Goal: Task Accomplishment & Management: Manage account settings

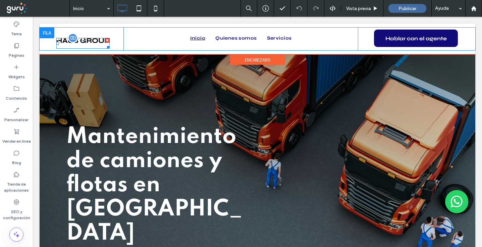
click at [85, 40] on img at bounding box center [82, 40] width 53 height 5
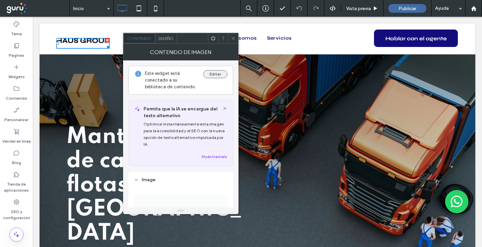
click at [212, 72] on button "Editar" at bounding box center [215, 74] width 24 height 8
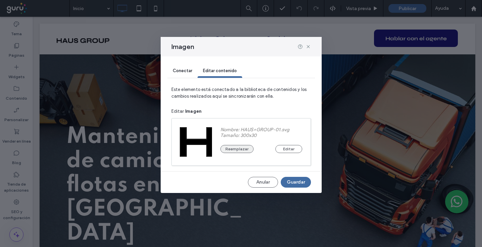
click at [243, 151] on button "Reemplazar" at bounding box center [236, 149] width 33 height 8
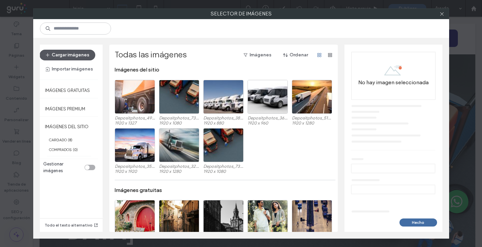
click at [80, 53] on button "Cargar imágenes" at bounding box center [68, 55] width 56 height 11
click at [82, 55] on button "Cargar imágenes" at bounding box center [68, 55] width 56 height 11
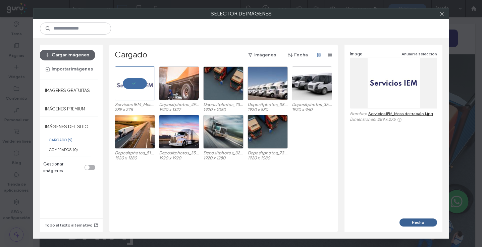
click at [430, 224] on button "Hecho" at bounding box center [419, 222] width 38 height 8
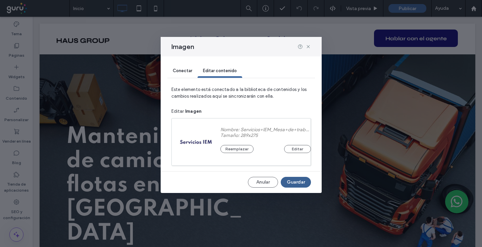
click at [294, 185] on button "Guardar" at bounding box center [296, 182] width 30 height 11
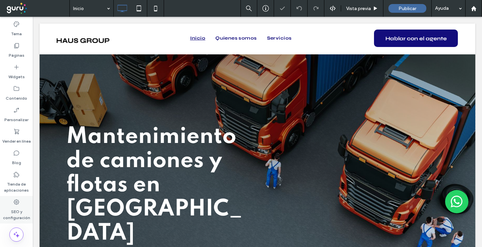
click at [12, 209] on label "SEO y configuración" at bounding box center [16, 212] width 33 height 15
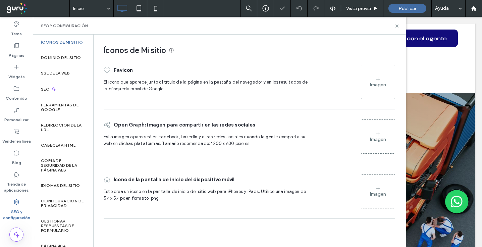
click at [386, 82] on div "Imagen" at bounding box center [378, 82] width 34 height 32
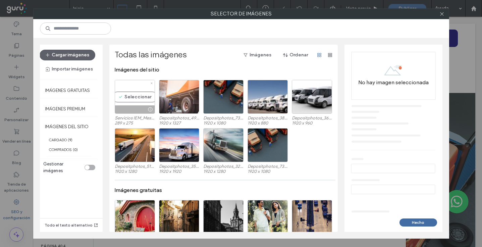
click at [135, 98] on div "Seleccionar" at bounding box center [135, 97] width 40 height 34
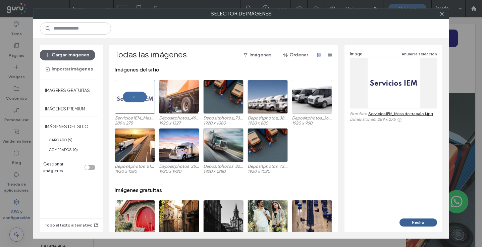
click at [426, 223] on button "Hecho" at bounding box center [419, 222] width 38 height 8
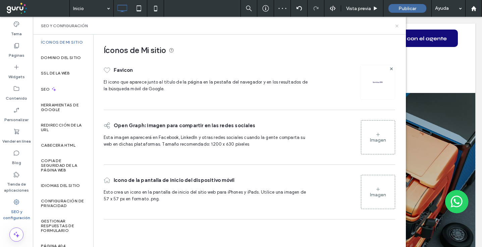
click at [396, 26] on icon at bounding box center [396, 25] width 5 height 5
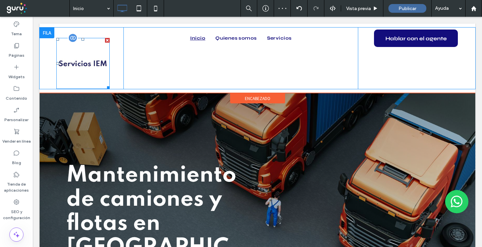
click at [91, 68] on img at bounding box center [82, 63] width 53 height 51
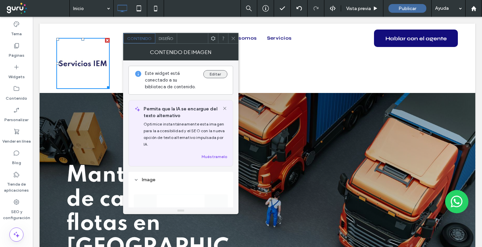
click at [217, 74] on button "Editar" at bounding box center [215, 74] width 24 height 8
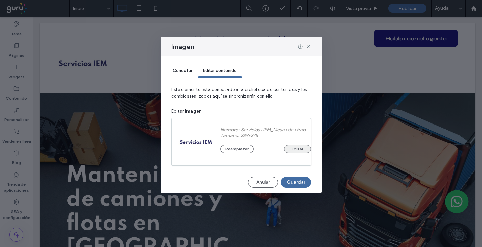
click at [296, 149] on button "Editar" at bounding box center [297, 149] width 27 height 8
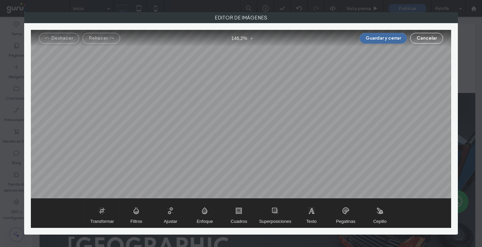
drag, startPoint x: 105, startPoint y: 214, endPoint x: 146, endPoint y: 193, distance: 45.9
click at [105, 214] on span "Transformar" at bounding box center [102, 213] width 34 height 29
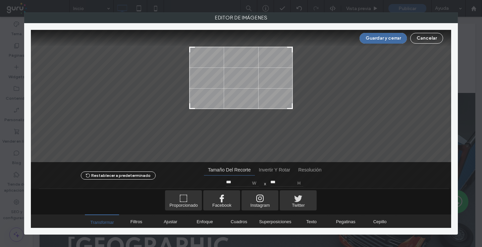
drag, startPoint x: 290, startPoint y: 143, endPoint x: 300, endPoint y: 98, distance: 46.1
click at [301, 107] on div at bounding box center [241, 96] width 420 height 132
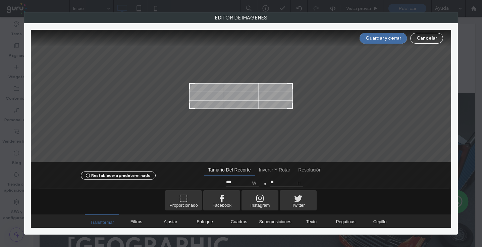
type input "**"
drag, startPoint x: 292, startPoint y: 48, endPoint x: 341, endPoint y: 66, distance: 53.4
click at [301, 85] on div at bounding box center [241, 96] width 420 height 132
click at [378, 42] on button "Guardar y cerrar" at bounding box center [383, 38] width 47 height 11
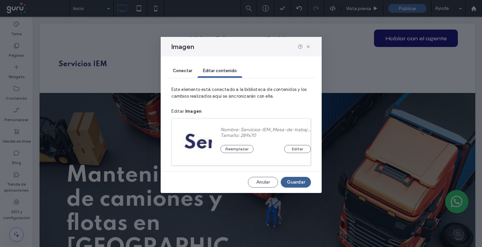
click at [304, 184] on button "Guardar" at bounding box center [296, 182] width 30 height 11
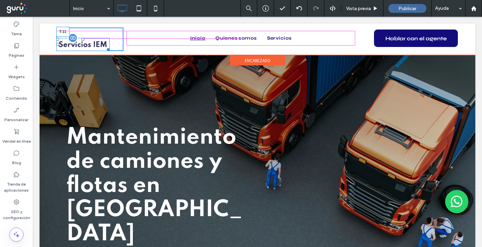
drag, startPoint x: 82, startPoint y: 38, endPoint x: 83, endPoint y: 32, distance: 6.4
click at [83, 38] on div at bounding box center [83, 39] width 3 height 3
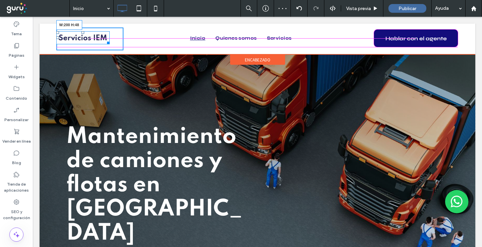
drag, startPoint x: 108, startPoint y: 41, endPoint x: 127, endPoint y: 52, distance: 22.1
click at [127, 52] on div "W:200 H:48 Click To Paste Inicio Quienes somos Servicios Click To Paste Hablar …" at bounding box center [258, 38] width 436 height 31
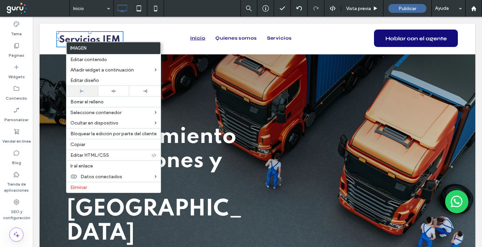
click at [86, 91] on div at bounding box center [82, 91] width 25 height 4
click at [54, 61] on div "Mantenimiento de camiones y flotas en Osorno Contacto Click To Paste Click To P…" at bounding box center [258, 195] width 436 height 282
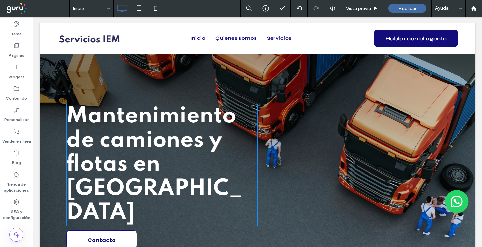
scroll to position [20, 0]
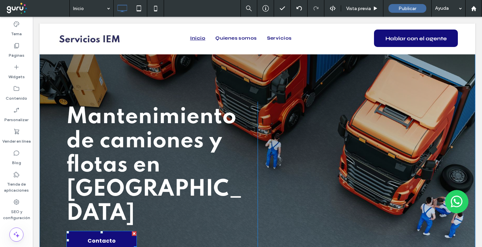
click at [129, 231] on link "Contacto" at bounding box center [101, 240] width 70 height 18
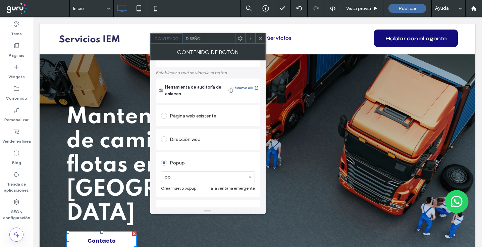
scroll to position [32, 0]
click at [261, 40] on icon at bounding box center [260, 38] width 5 height 5
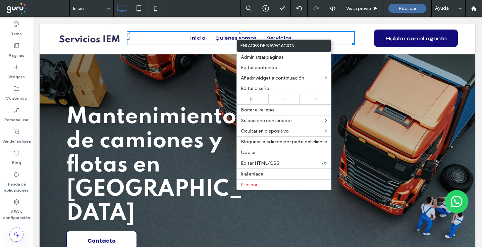
click at [146, 139] on span "Mantenimiento de camiones y flotas en Osorno" at bounding box center [154, 165] width 176 height 119
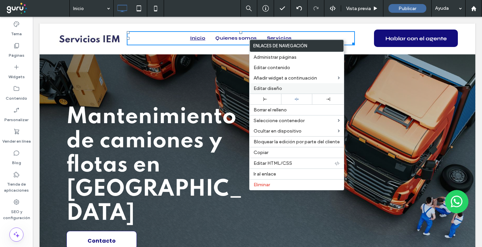
click at [275, 90] on span "Editar diseño" at bounding box center [268, 89] width 29 height 6
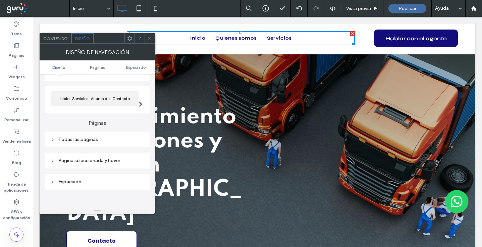
scroll to position [76, 0]
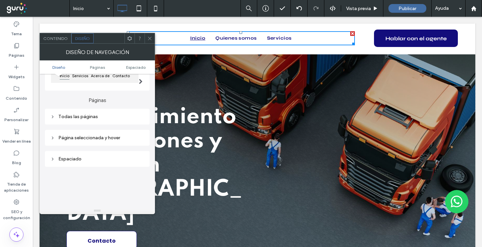
click at [91, 115] on div "Todas las páginas" at bounding box center [97, 116] width 94 height 9
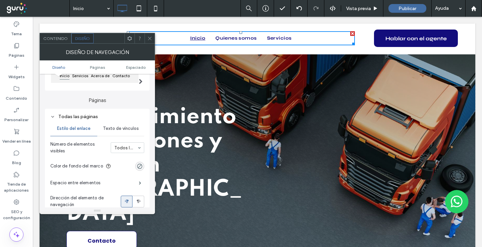
click at [114, 130] on span "Texto de vínculos" at bounding box center [121, 128] width 36 height 5
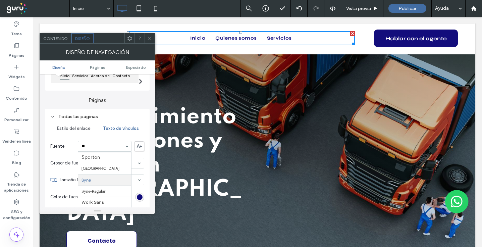
scroll to position [0, 0]
type input "***"
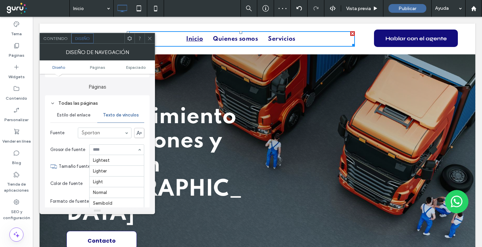
scroll to position [22, 0]
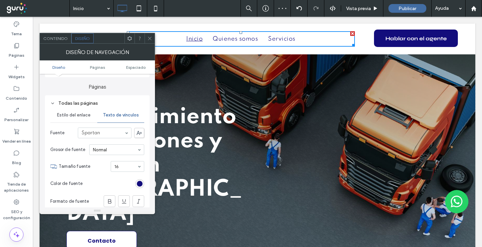
click at [150, 40] on icon at bounding box center [149, 38] width 5 height 5
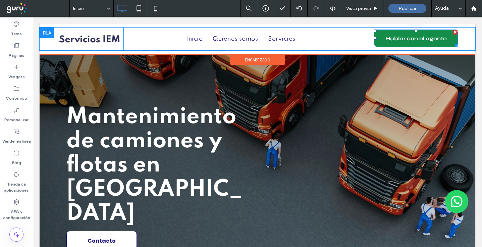
click at [436, 40] on span "Hablar con el agente" at bounding box center [415, 38] width 61 height 17
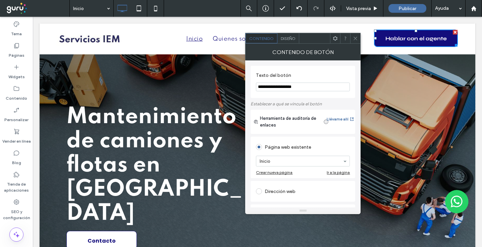
drag, startPoint x: 290, startPoint y: 88, endPoint x: 247, endPoint y: 87, distance: 43.3
click at [247, 87] on div "**********" at bounding box center [302, 133] width 115 height 147
type input "********"
click at [294, 39] on span "Diseño" at bounding box center [288, 38] width 15 height 5
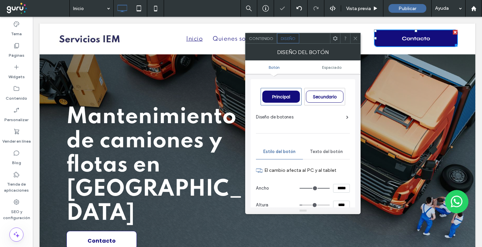
click at [293, 102] on div "Principal" at bounding box center [281, 97] width 38 height 12
click at [324, 152] on span "Texto del botón" at bounding box center [326, 151] width 33 height 5
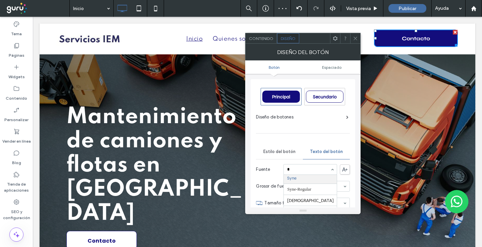
scroll to position [0, 0]
type input "****"
click at [264, 40] on span "Contenido" at bounding box center [261, 38] width 24 height 5
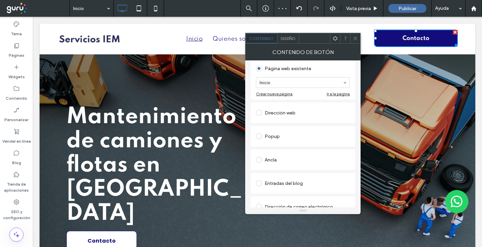
scroll to position [74, 0]
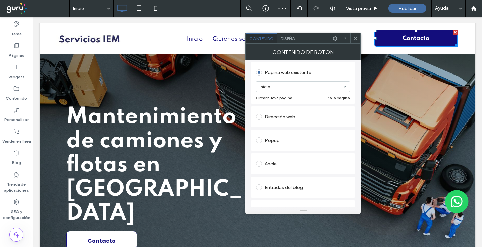
click at [274, 163] on div "Ancla" at bounding box center [303, 163] width 94 height 11
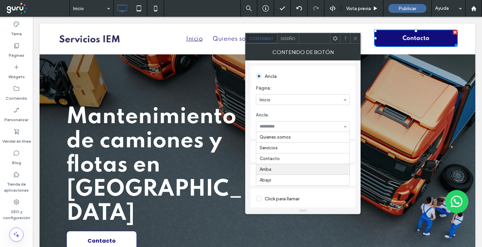
scroll to position [142, 0]
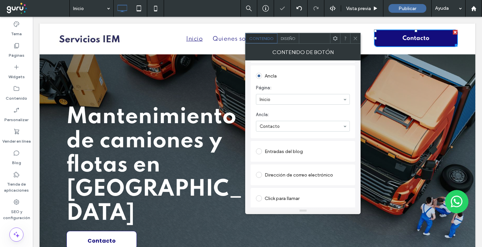
click at [354, 40] on icon at bounding box center [355, 38] width 5 height 5
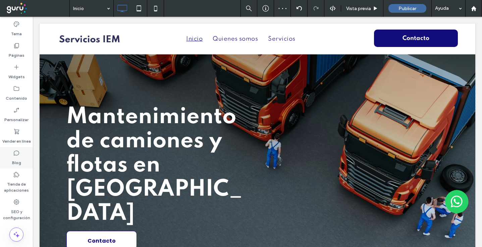
click at [22, 162] on div "Blog" at bounding box center [16, 157] width 33 height 21
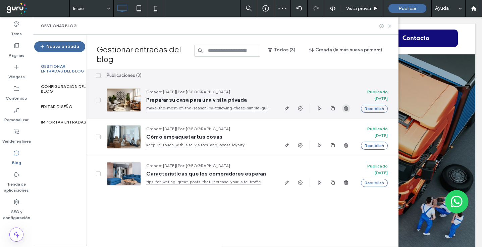
click at [347, 108] on icon "button" at bounding box center [346, 108] width 5 height 5
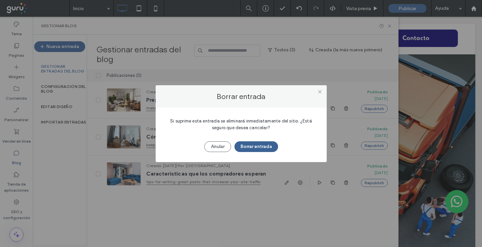
click at [267, 148] on button "Borrar entrada" at bounding box center [256, 146] width 44 height 11
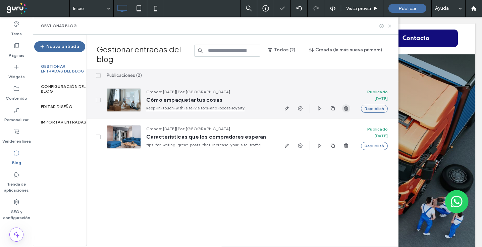
click at [346, 109] on use "button" at bounding box center [346, 108] width 4 height 4
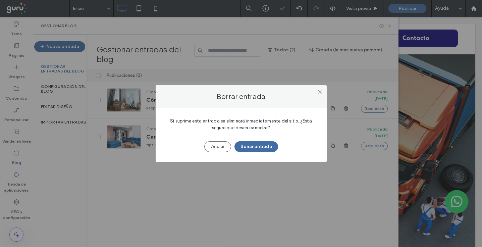
drag, startPoint x: 259, startPoint y: 147, endPoint x: 347, endPoint y: 141, distance: 88.4
click at [259, 147] on button "Borrar entrada" at bounding box center [256, 146] width 44 height 11
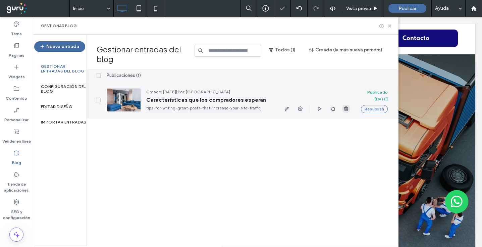
click at [346, 110] on use "button" at bounding box center [346, 108] width 4 height 4
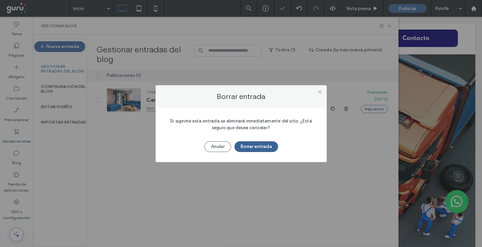
click at [258, 144] on button "Borrar entrada" at bounding box center [256, 146] width 44 height 11
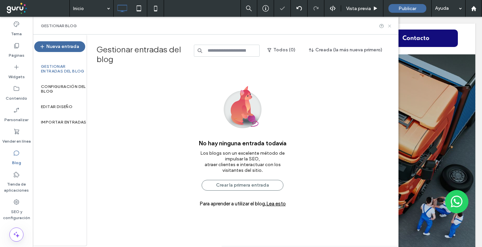
drag, startPoint x: 389, startPoint y: 26, endPoint x: 434, endPoint y: 58, distance: 54.6
click at [389, 26] on icon at bounding box center [389, 25] width 5 height 5
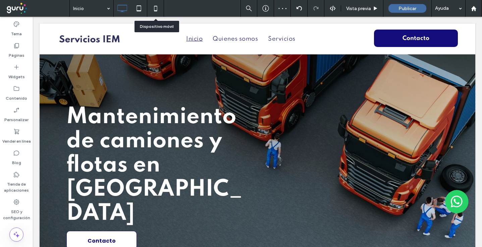
click at [158, 11] on icon at bounding box center [155, 8] width 13 height 13
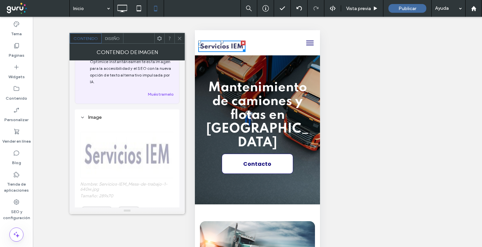
scroll to position [0, 0]
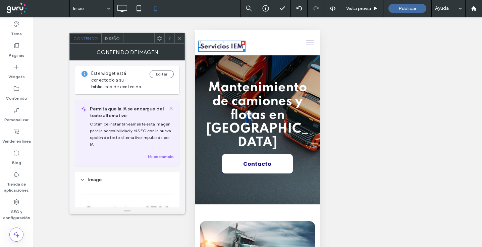
drag, startPoint x: 10, startPoint y: 8, endPoint x: 192, endPoint y: 37, distance: 184.4
click at [182, 37] on div at bounding box center [179, 38] width 10 height 10
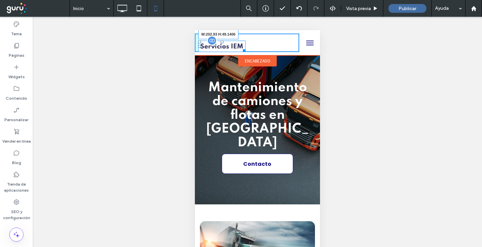
drag, startPoint x: 243, startPoint y: 49, endPoint x: 254, endPoint y: 54, distance: 12.3
click at [246, 52] on div "W:202.93 H:49.1406" at bounding box center [221, 46] width 47 height 11
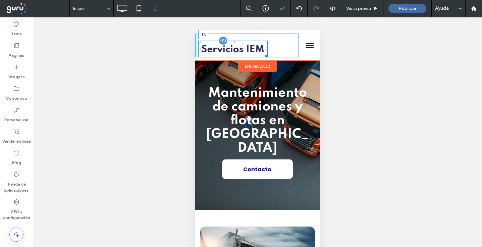
drag, startPoint x: 233, startPoint y: 41, endPoint x: 233, endPoint y: 36, distance: 5.7
click at [233, 41] on div at bounding box center [233, 42] width 3 height 3
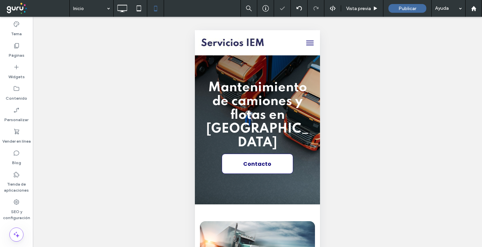
click at [313, 46] on button "menu" at bounding box center [309, 42] width 13 height 13
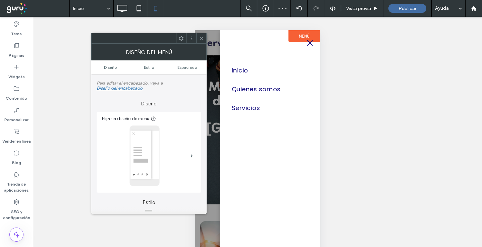
click at [310, 45] on button "menu" at bounding box center [309, 42] width 13 height 13
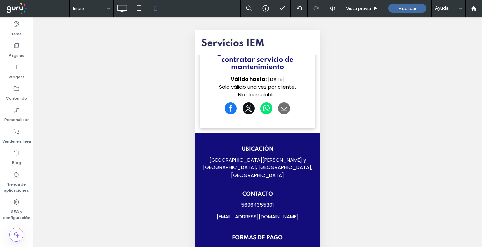
scroll to position [1354, 0]
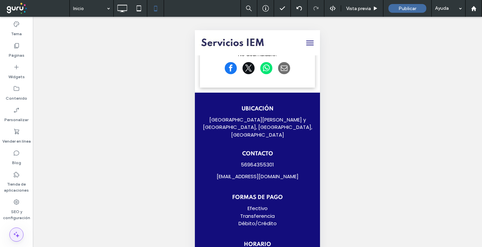
click at [16, 231] on icon at bounding box center [16, 234] width 8 height 8
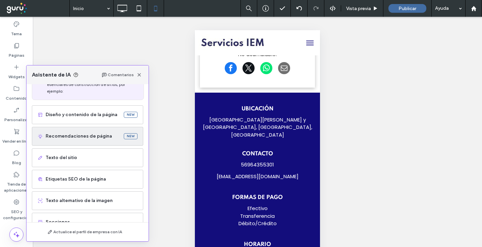
scroll to position [53, 0]
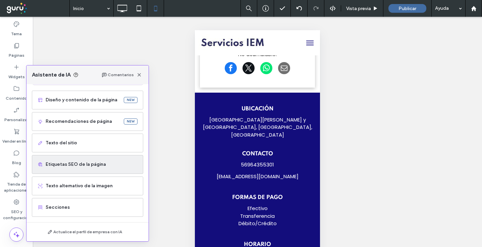
click at [103, 164] on span "Etiquetas SEO de la página" at bounding box center [92, 164] width 92 height 7
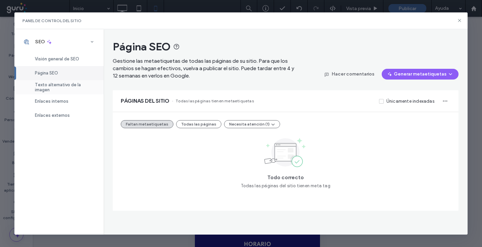
click at [76, 87] on span "Texto alternativo de la imagen" at bounding box center [65, 87] width 61 height 10
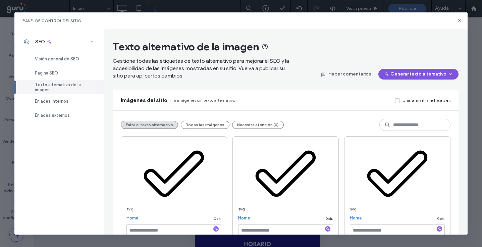
drag, startPoint x: 445, startPoint y: 70, endPoint x: 416, endPoint y: 82, distance: 31.1
click at [445, 70] on button "Generar texto alternativo" at bounding box center [418, 74] width 80 height 11
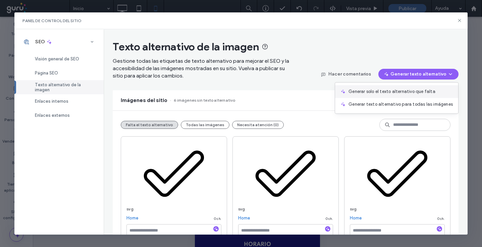
click at [406, 86] on div "Generar solo el texto alternativo que falta" at bounding box center [396, 91] width 123 height 13
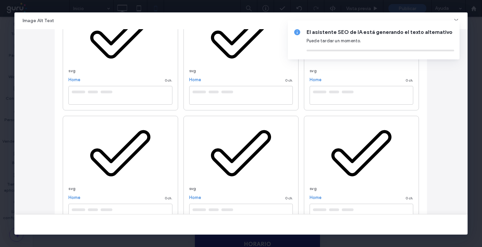
scroll to position [123, 0]
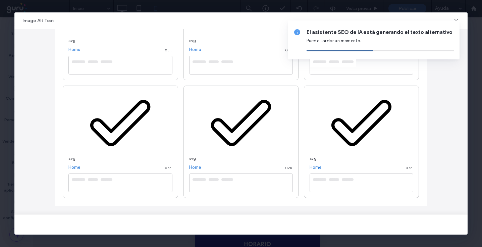
type textarea "**********"
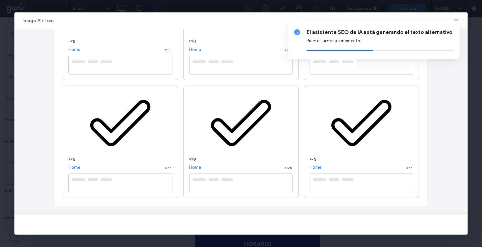
type textarea "**********"
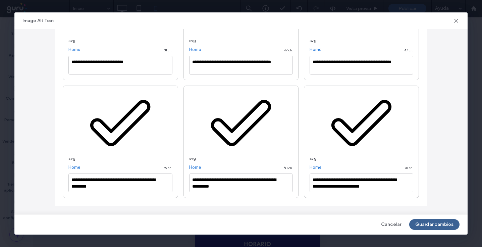
click at [441, 226] on button "Guardar cambios" at bounding box center [434, 224] width 50 height 11
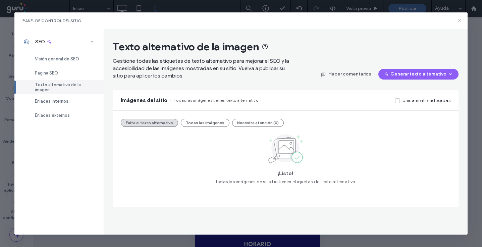
click at [460, 19] on use at bounding box center [459, 20] width 3 height 3
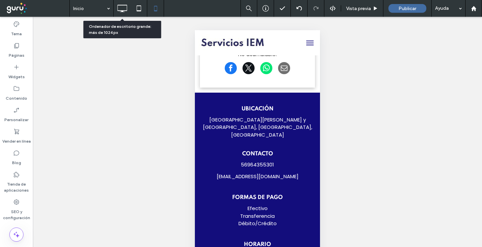
click at [127, 9] on icon at bounding box center [121, 8] width 13 height 13
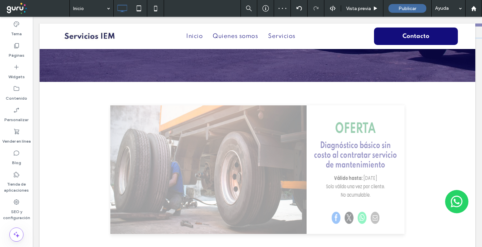
scroll to position [1041, 0]
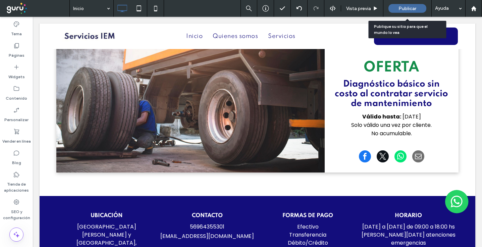
click at [413, 10] on span "Publicar" at bounding box center [408, 9] width 18 height 6
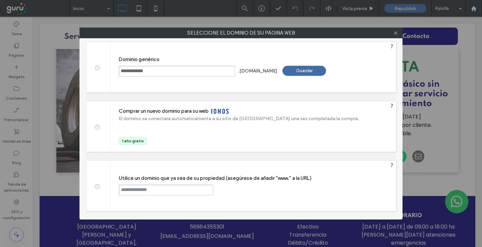
click at [321, 70] on div "Guardar" at bounding box center [304, 71] width 44 height 10
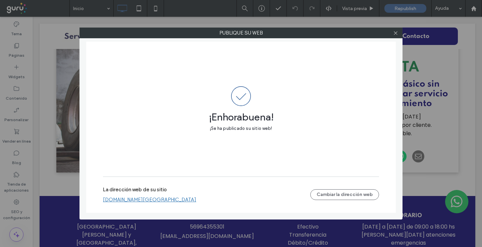
click at [160, 200] on link "servicios-iem.chile.publicar.guru" at bounding box center [149, 200] width 93 height 6
drag, startPoint x: 395, startPoint y: 35, endPoint x: 325, endPoint y: 101, distance: 95.6
click at [395, 35] on span at bounding box center [395, 33] width 5 height 10
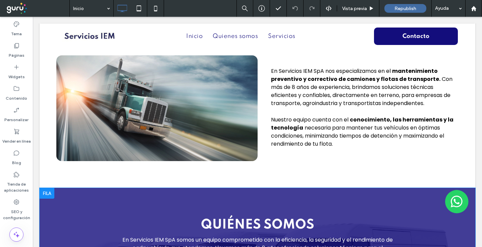
scroll to position [314, 0]
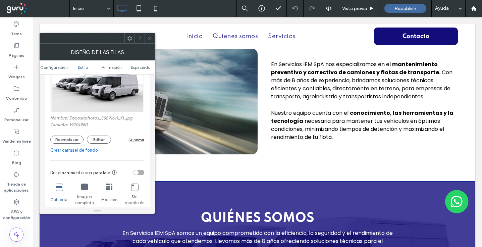
scroll to position [126, 0]
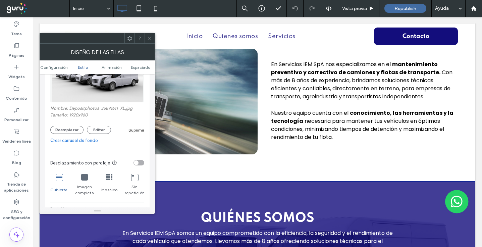
click at [136, 163] on div "toggle" at bounding box center [136, 162] width 5 height 5
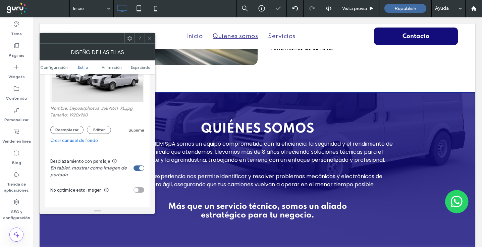
scroll to position [404, 0]
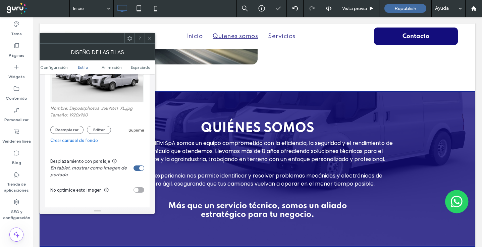
click at [150, 37] on icon at bounding box center [149, 38] width 5 height 5
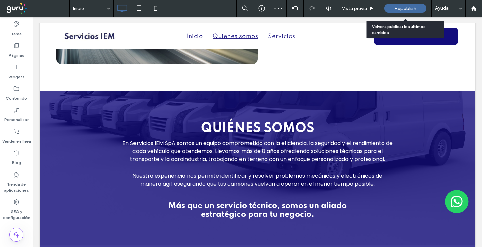
click at [408, 6] on span "Republish" at bounding box center [405, 9] width 22 height 6
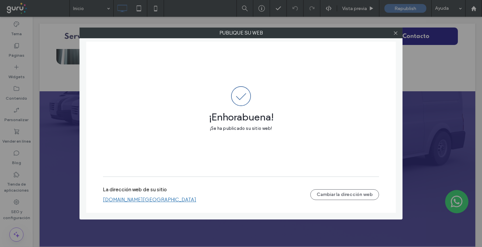
drag, startPoint x: 393, startPoint y: 34, endPoint x: 458, endPoint y: 10, distance: 68.4
click at [394, 33] on icon at bounding box center [395, 33] width 5 height 5
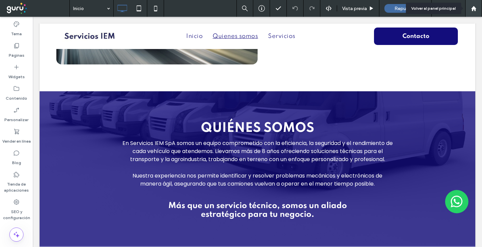
click at [475, 7] on icon at bounding box center [474, 9] width 6 height 6
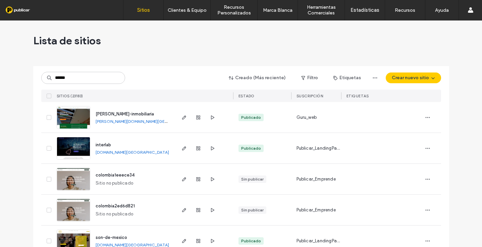
type input "******"
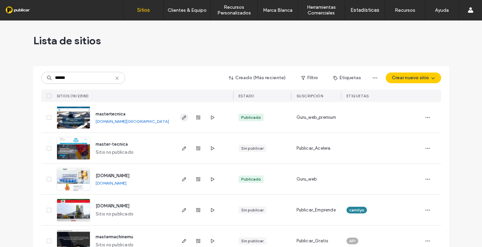
click at [182, 117] on icon "button" at bounding box center [183, 117] width 5 height 5
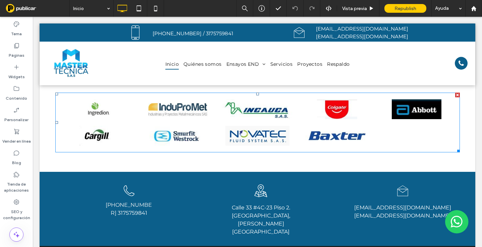
scroll to position [1680, 0]
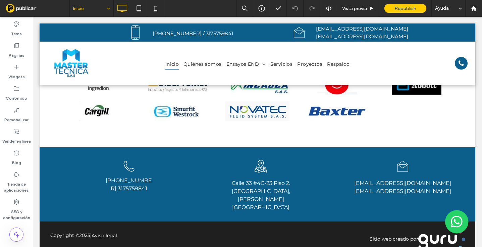
drag, startPoint x: 90, startPoint y: 9, endPoint x: 90, endPoint y: 13, distance: 4.0
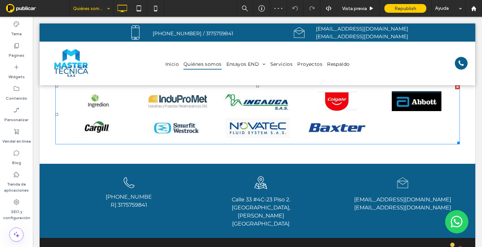
scroll to position [697, 0]
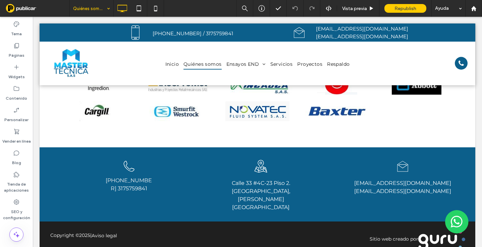
click at [103, 9] on input at bounding box center [90, 8] width 34 height 17
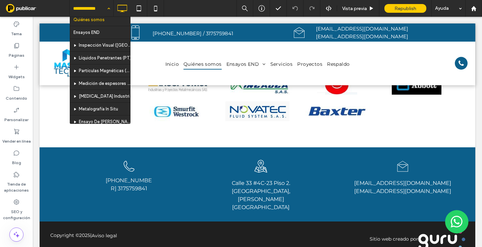
scroll to position [12, 0]
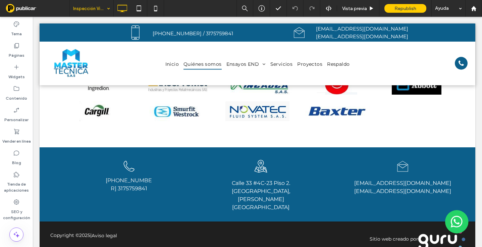
drag, startPoint x: 98, startPoint y: 51, endPoint x: 101, endPoint y: 55, distance: 4.8
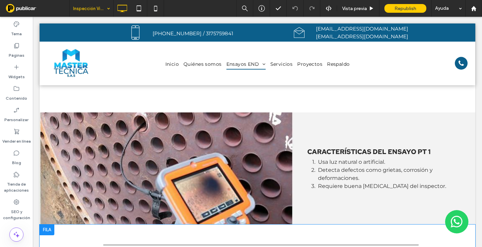
scroll to position [711, 0]
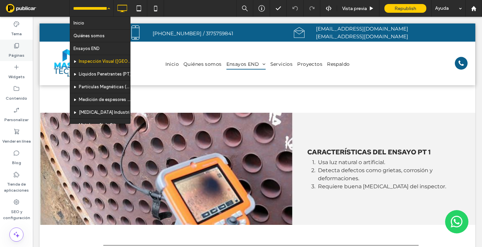
click at [19, 46] on use at bounding box center [16, 45] width 5 height 5
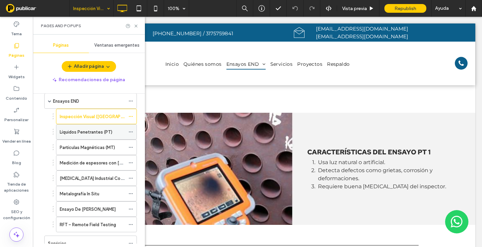
scroll to position [44, 0]
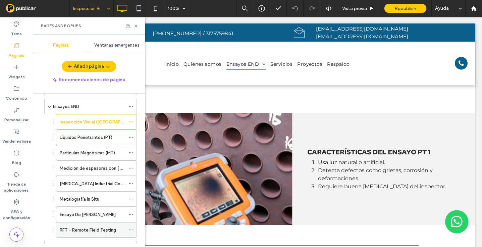
click at [107, 230] on label "RFT – Remote Field Testing" at bounding box center [88, 230] width 56 height 12
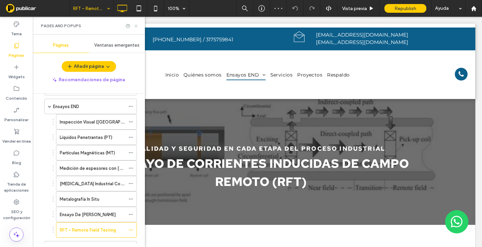
click at [135, 24] on icon at bounding box center [136, 25] width 5 height 5
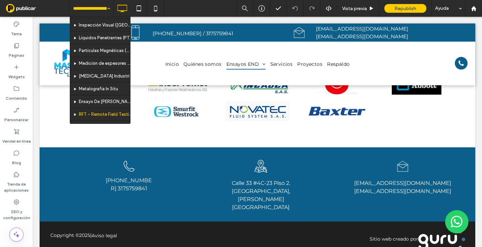
scroll to position [66, 0]
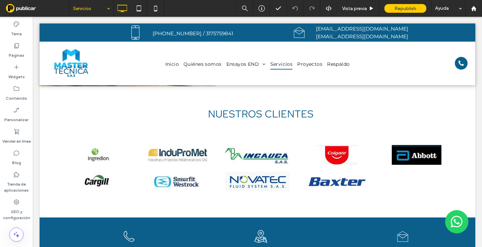
scroll to position [1634, 0]
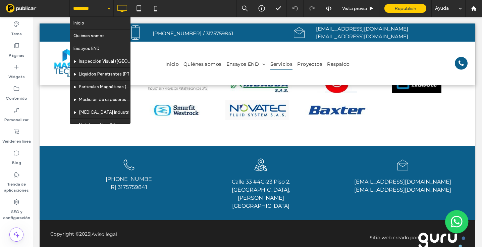
click at [91, 10] on input at bounding box center [90, 8] width 34 height 17
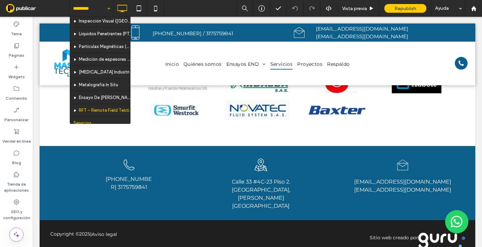
scroll to position [75, 0]
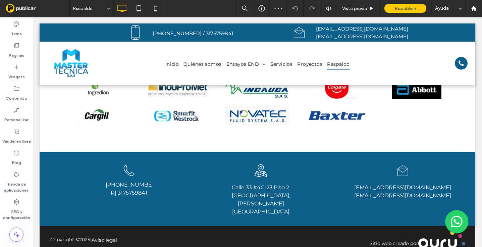
scroll to position [484, 0]
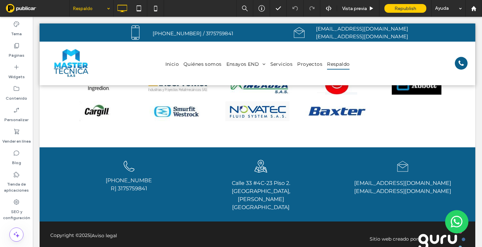
click at [90, 13] on input at bounding box center [90, 8] width 34 height 17
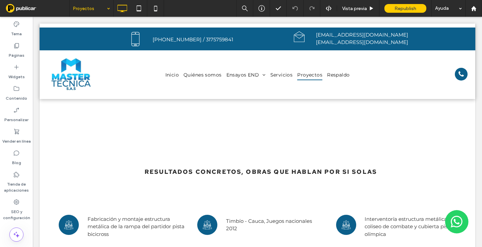
scroll to position [0, 0]
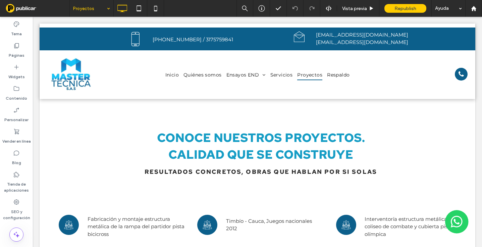
click at [89, 12] on input at bounding box center [90, 8] width 34 height 17
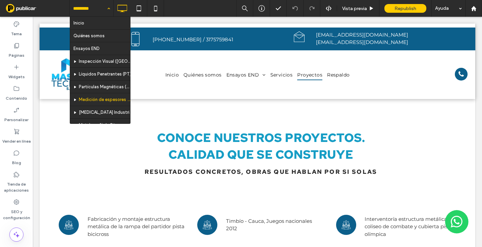
scroll to position [4, 0]
drag, startPoint x: 89, startPoint y: 24, endPoint x: 92, endPoint y: 28, distance: 5.0
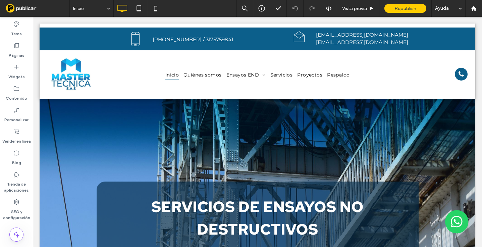
scroll to position [0, 0]
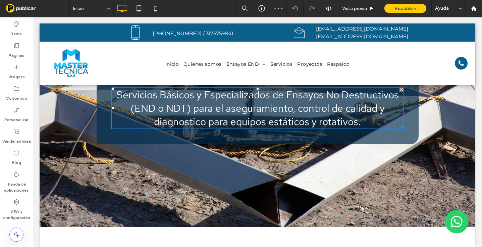
scroll to position [145, 0]
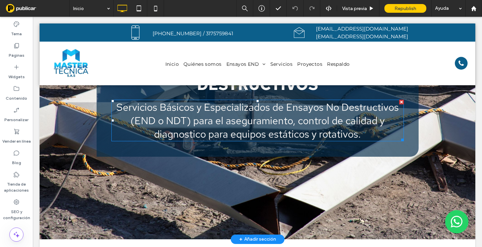
click at [283, 133] on span "Servicios Básicos y Especializados de Ensayos No Destructivos (END o NDT) para …" at bounding box center [257, 120] width 282 height 40
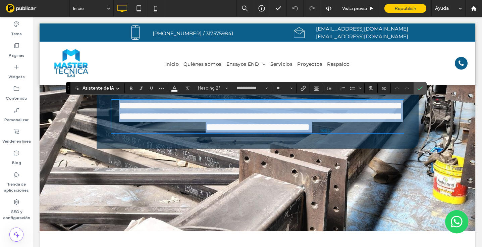
click at [245, 132] on span "**********" at bounding box center [259, 116] width 281 height 31
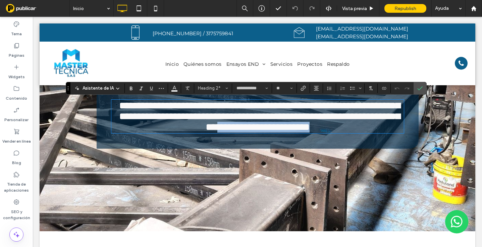
drag, startPoint x: 269, startPoint y: 135, endPoint x: 363, endPoint y: 136, distance: 93.9
click at [363, 133] on h2 "**********" at bounding box center [257, 116] width 293 height 32
type input "**********"
type input "**"
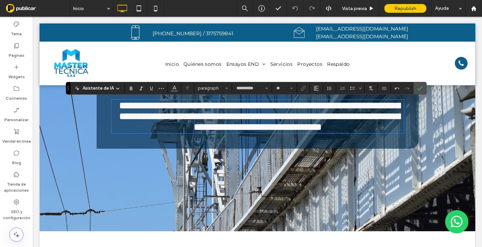
type input "**********"
type input "**"
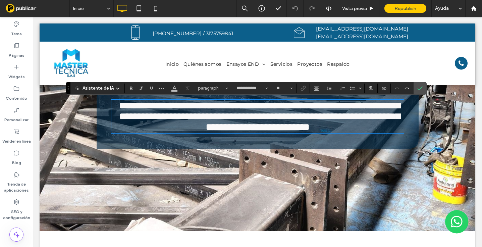
click at [320, 132] on span "**********" at bounding box center [259, 116] width 281 height 31
click at [318, 132] on span "**********" at bounding box center [259, 116] width 281 height 31
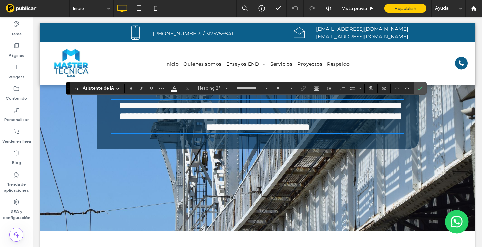
click at [308, 132] on span "**********" at bounding box center [259, 116] width 281 height 31
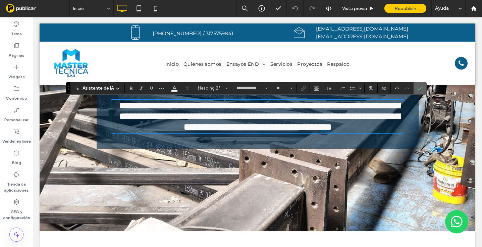
click at [420, 89] on use "Confirmar" at bounding box center [419, 88] width 5 height 4
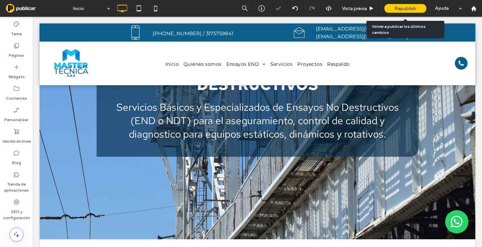
click at [413, 9] on span "Republish" at bounding box center [405, 9] width 22 height 6
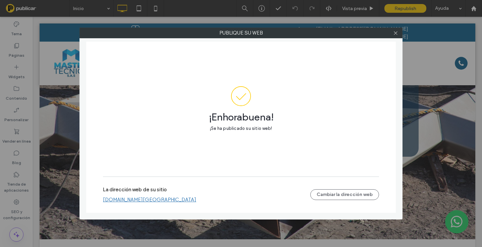
drag, startPoint x: 193, startPoint y: 201, endPoint x: 106, endPoint y: 201, distance: 86.2
click at [106, 201] on div "[DOMAIN_NAME][GEOGRAPHIC_DATA]" at bounding box center [206, 200] width 207 height 6
click at [106, 201] on link "[DOMAIN_NAME][GEOGRAPHIC_DATA]" at bounding box center [149, 200] width 93 height 6
click at [397, 34] on icon at bounding box center [395, 33] width 5 height 5
